Goal: Navigation & Orientation: Understand site structure

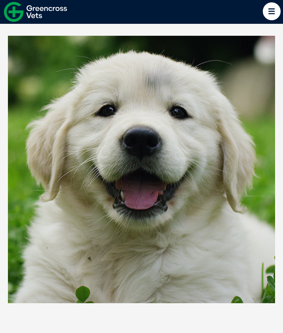
click at [271, 12] on icon at bounding box center [272, 11] width 18 height 18
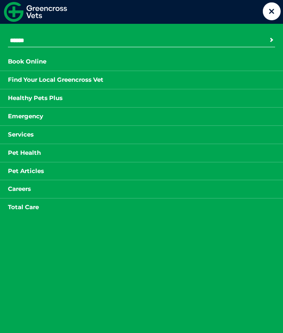
click at [26, 132] on link "Services" at bounding box center [21, 135] width 42 height 10
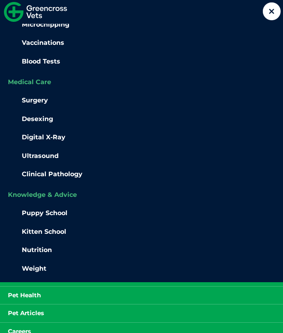
scroll to position [318, 0]
click at [29, 291] on link "Pet Health" at bounding box center [24, 296] width 49 height 10
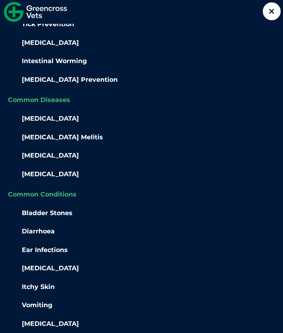
click at [267, 10] on icon at bounding box center [272, 11] width 18 height 18
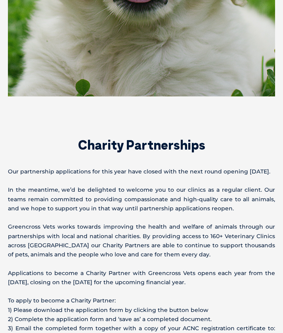
scroll to position [0, 0]
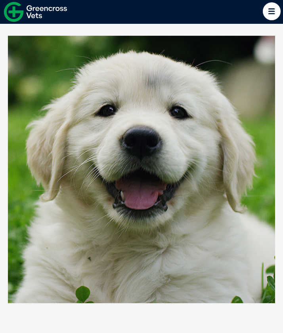
click at [274, 8] on icon at bounding box center [272, 11] width 18 height 18
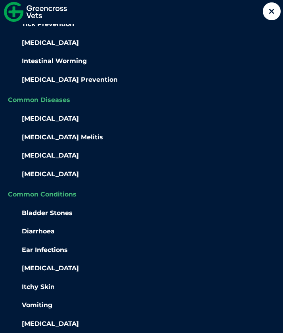
click at [17, 13] on img at bounding box center [35, 12] width 63 height 20
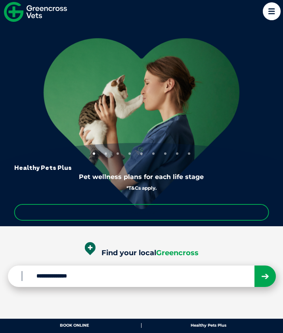
click at [268, 20] on link "Greencross Vets" at bounding box center [141, 12] width 283 height 24
click at [272, 7] on icon at bounding box center [272, 11] width 18 height 18
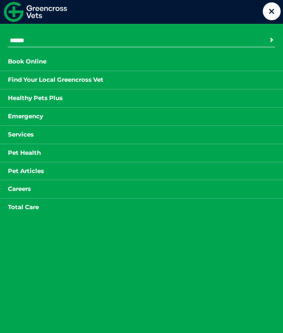
click at [19, 202] on link "Total Care" at bounding box center [23, 207] width 47 height 10
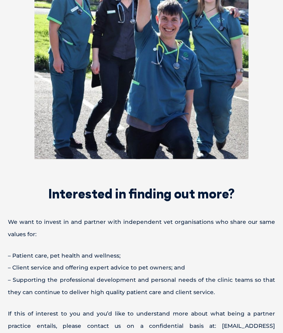
scroll to position [1799, 0]
